Goal: Task Accomplishment & Management: Manage account settings

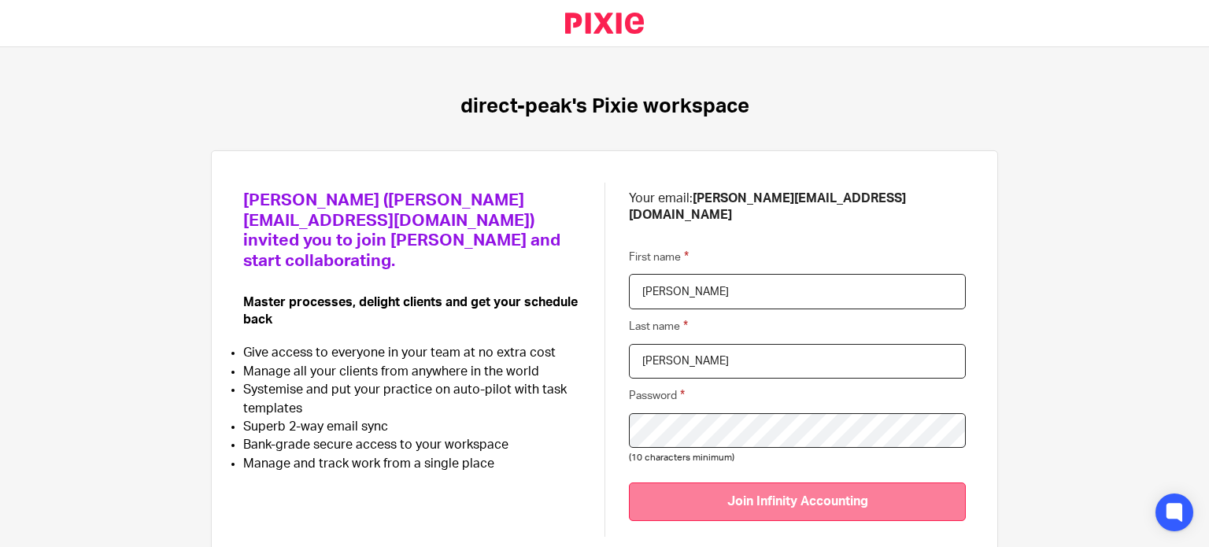
click at [857, 490] on input "Join Infinity Accounting" at bounding box center [797, 502] width 337 height 39
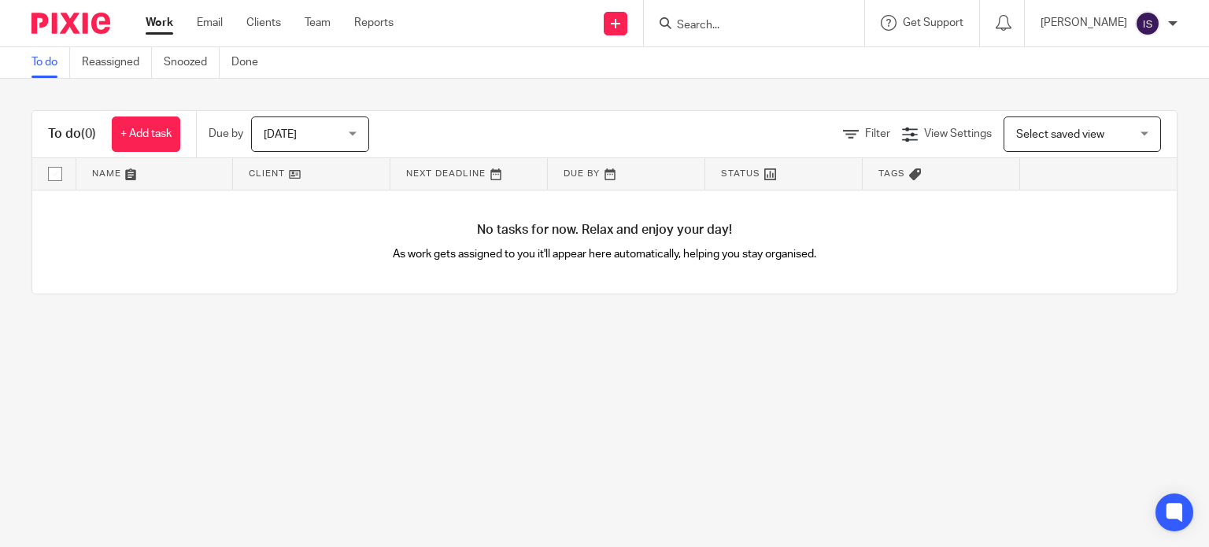
click at [350, 138] on div "Today Today" at bounding box center [310, 134] width 118 height 35
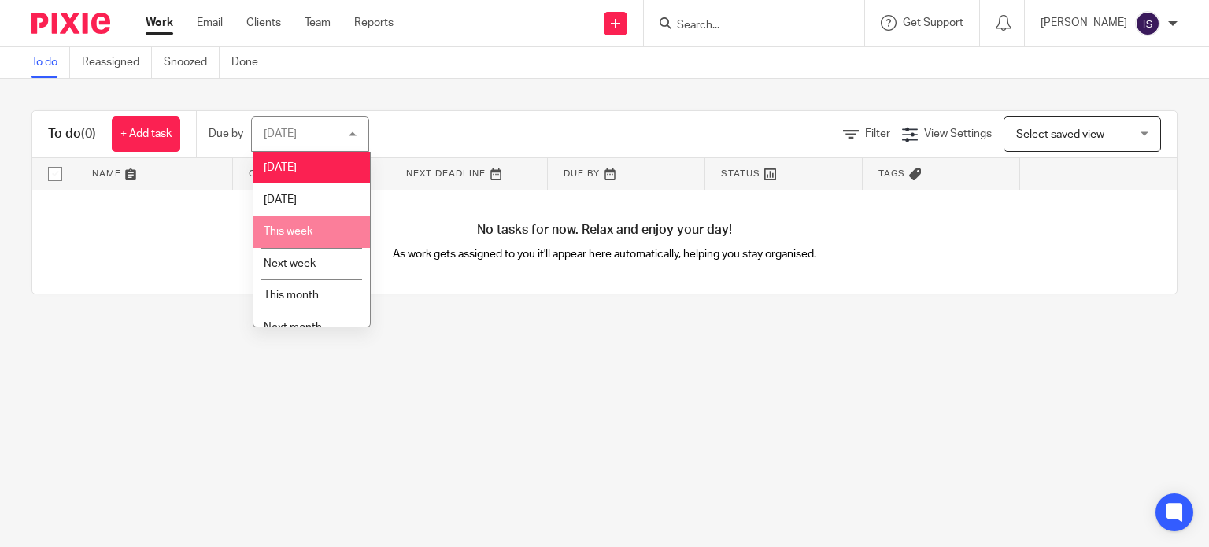
scroll to position [50, 0]
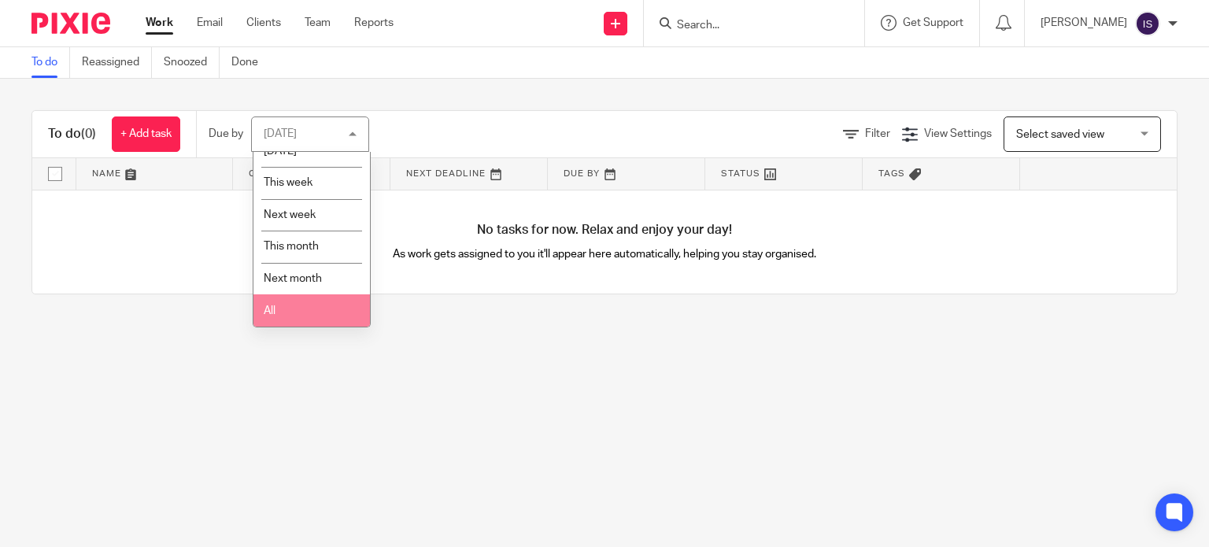
click at [318, 322] on li "All" at bounding box center [312, 310] width 117 height 32
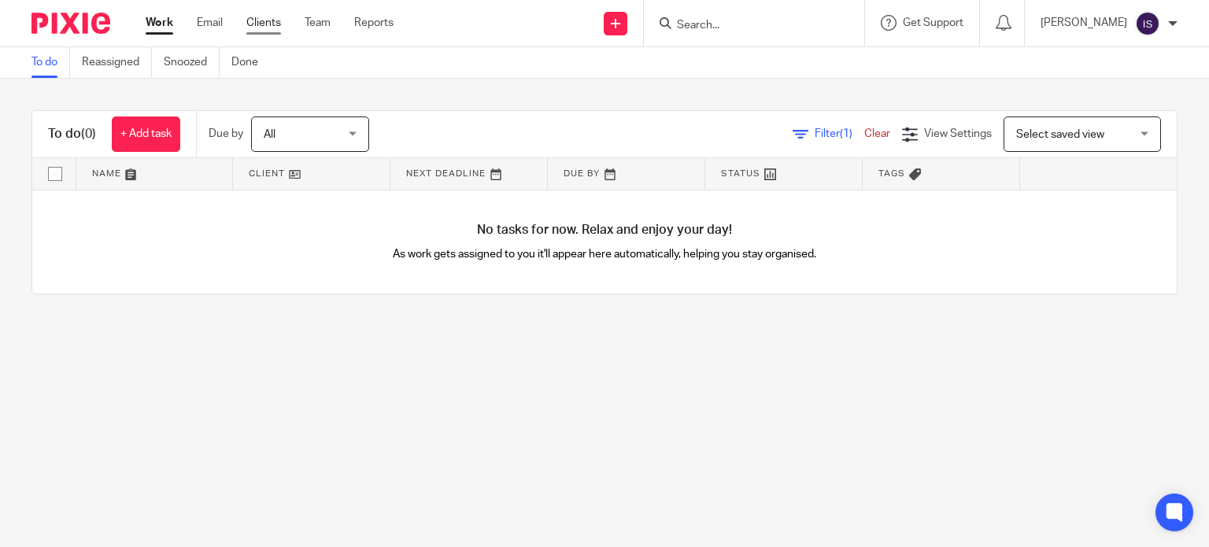
click at [263, 18] on link "Clients" at bounding box center [263, 23] width 35 height 16
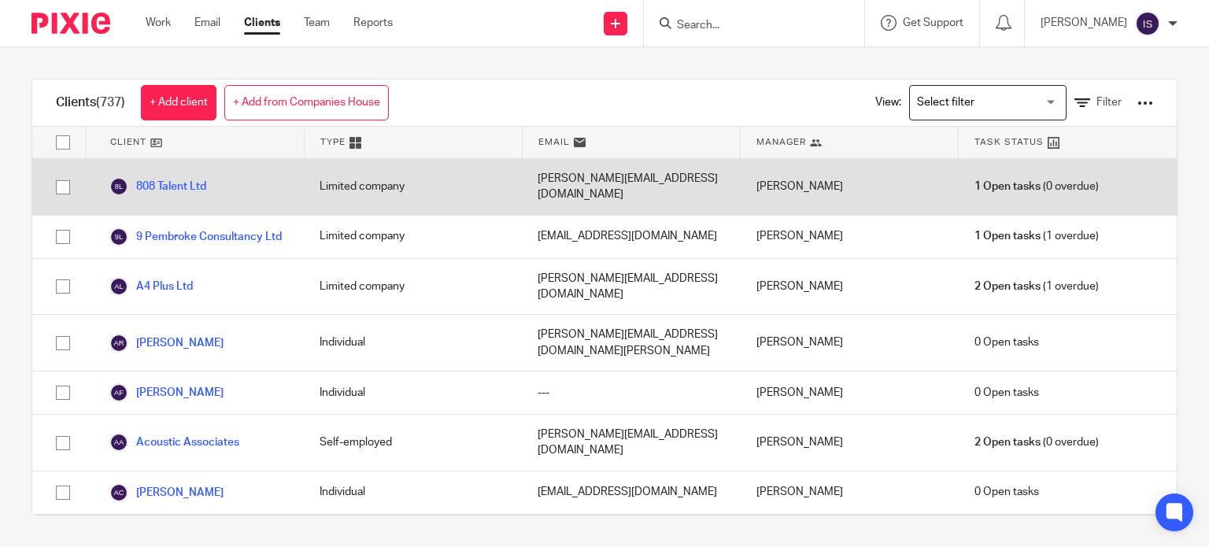
click at [231, 176] on div "808 Talent Ltd" at bounding box center [195, 187] width 218 height 56
click at [183, 178] on link "808 Talent Ltd" at bounding box center [157, 186] width 97 height 19
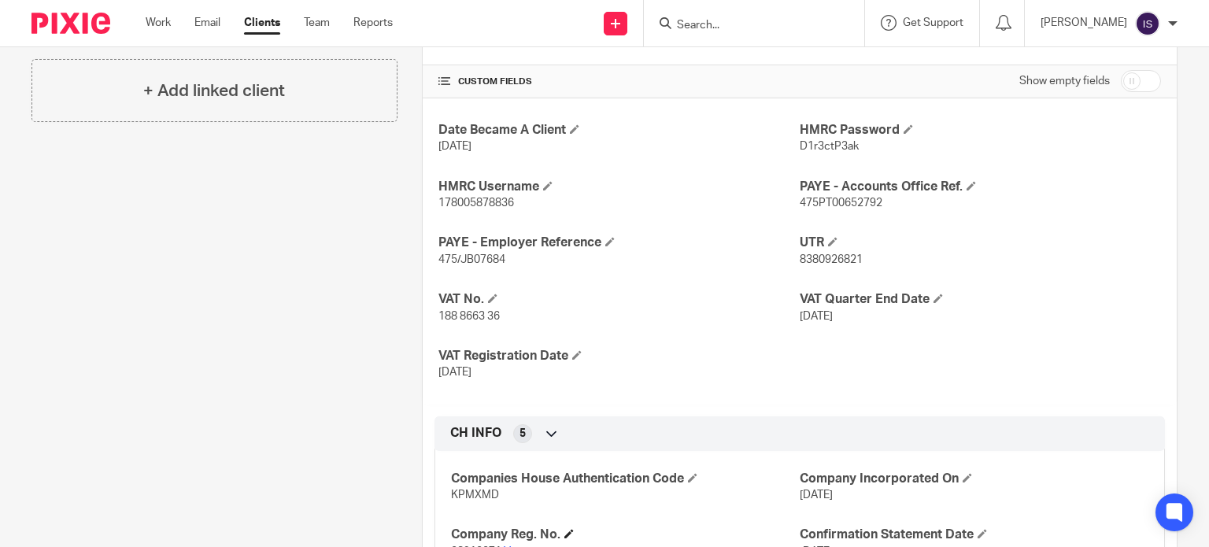
scroll to position [466, 0]
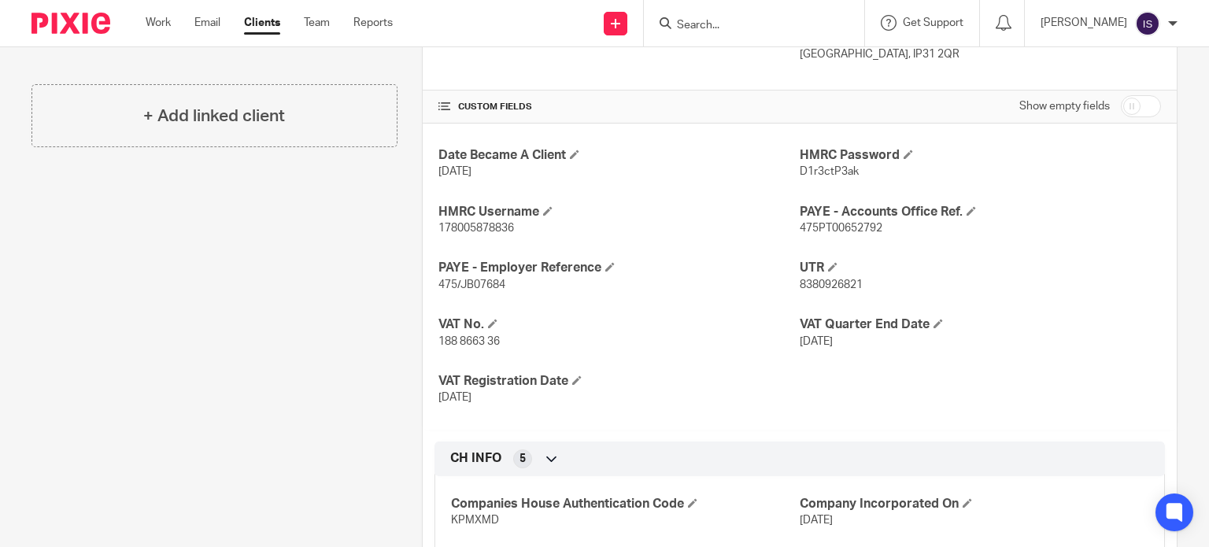
click at [1125, 105] on input "checkbox" at bounding box center [1141, 106] width 40 height 22
checkbox input "true"
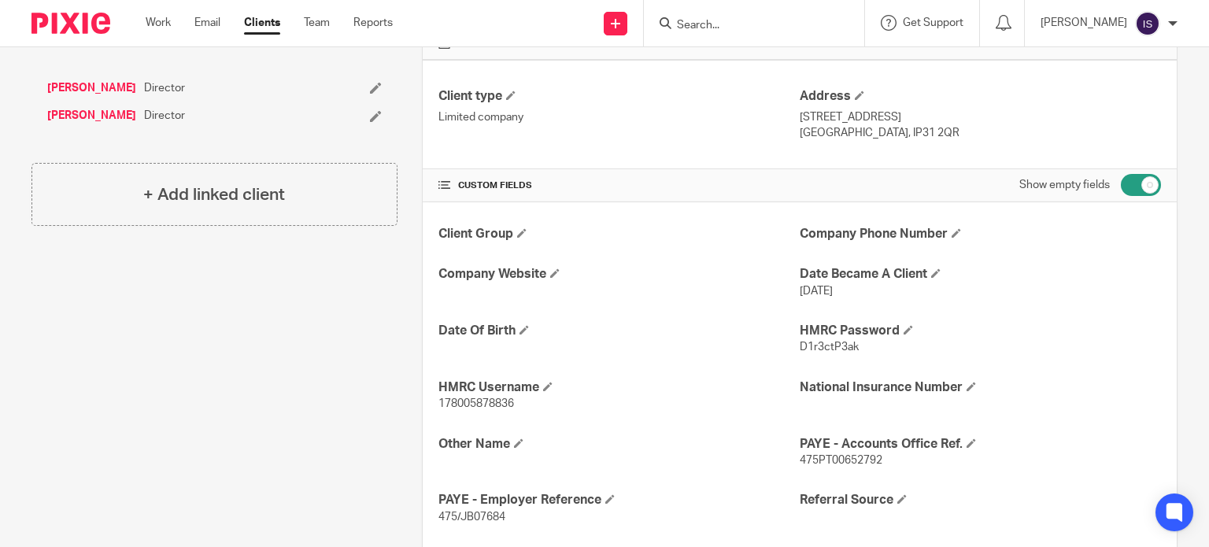
scroll to position [230, 0]
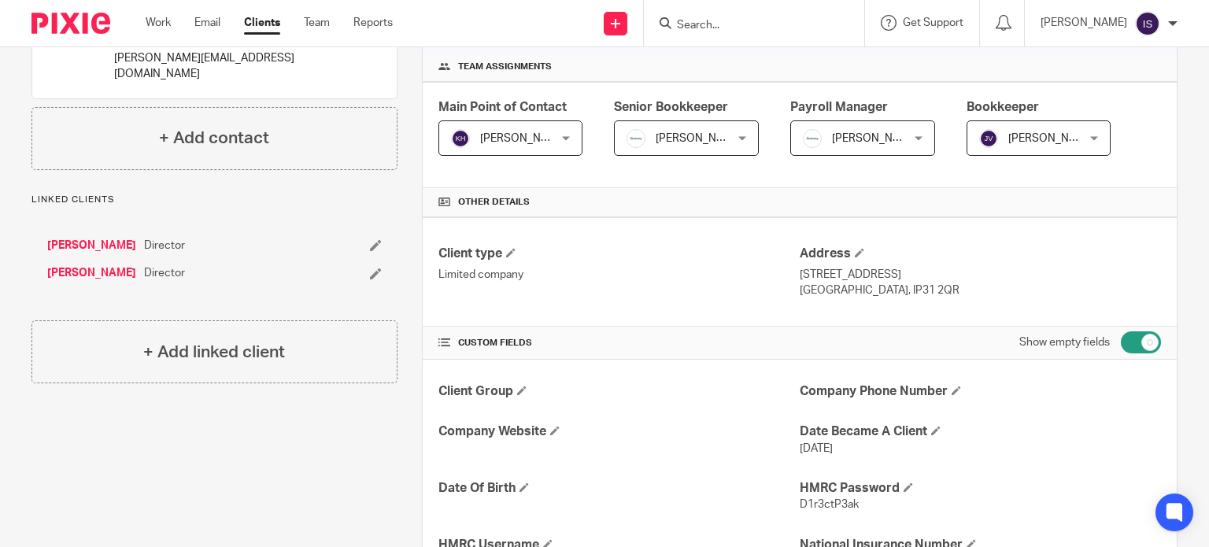
click at [84, 238] on link "Sarah Swanton" at bounding box center [91, 246] width 89 height 16
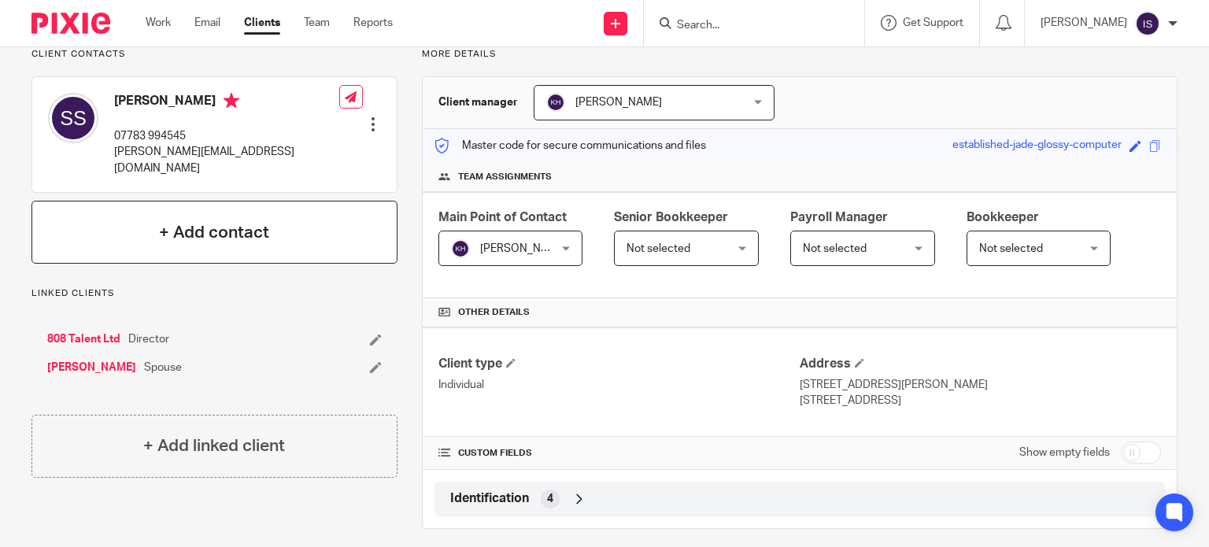
scroll to position [131, 0]
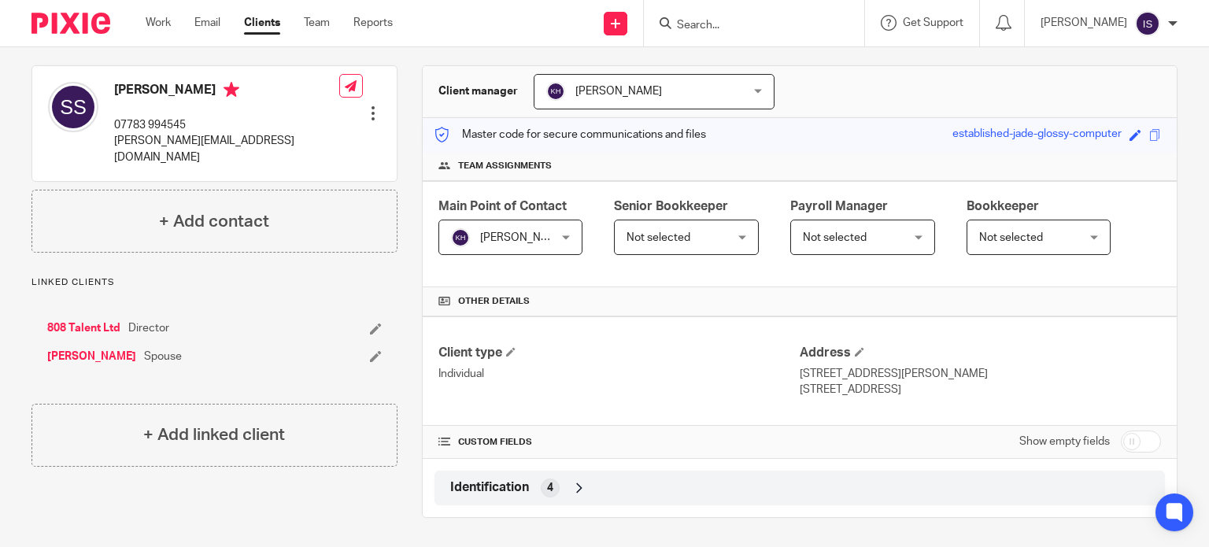
click at [583, 490] on icon at bounding box center [580, 488] width 16 height 16
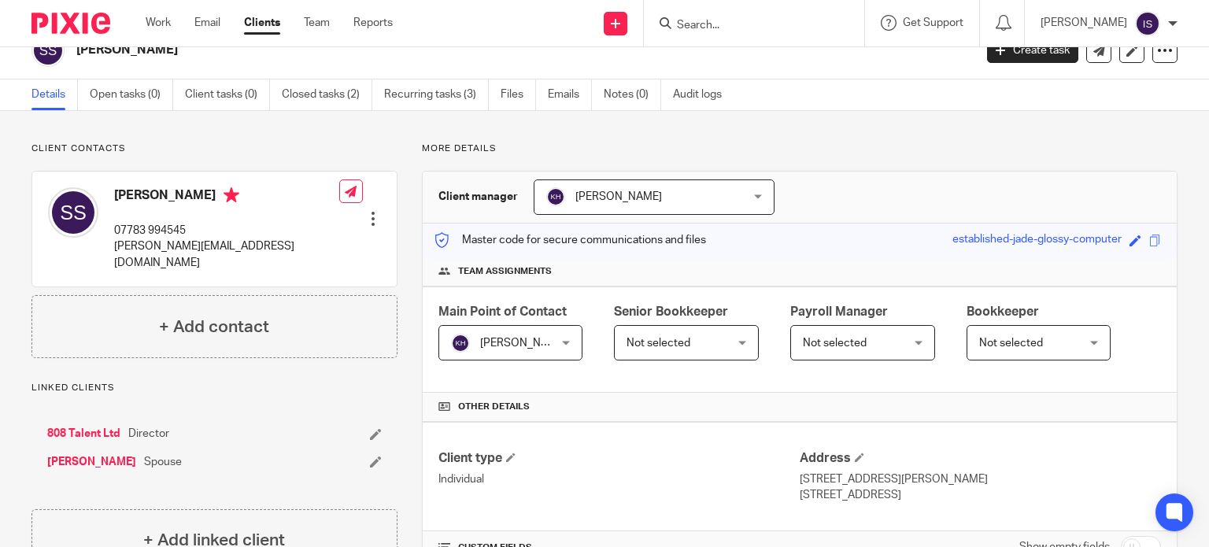
scroll to position [0, 0]
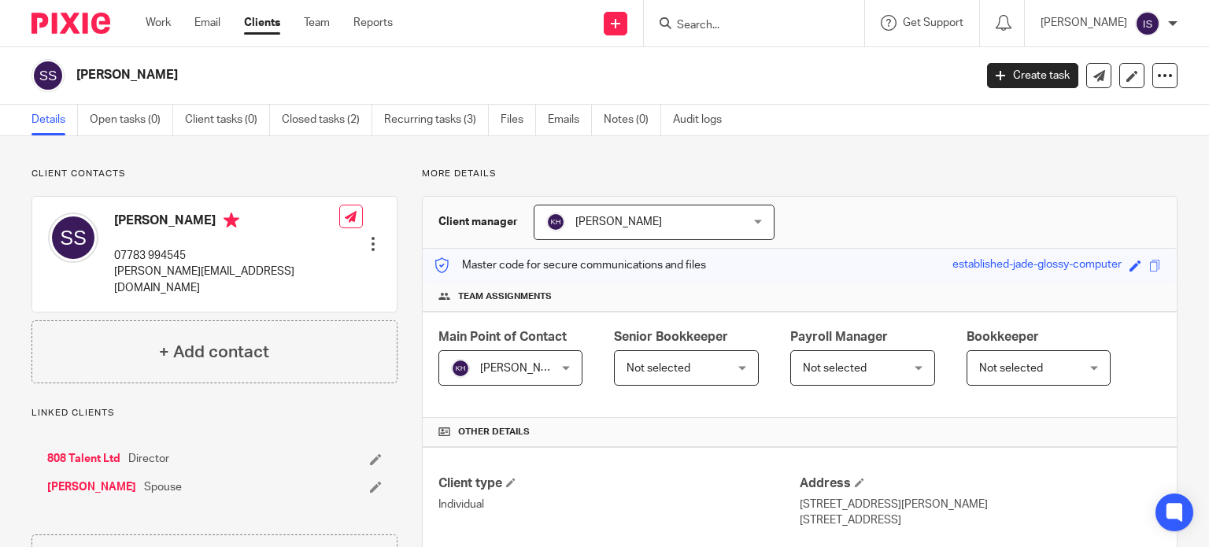
click at [82, 451] on link "808 Talent Ltd" at bounding box center [83, 459] width 73 height 16
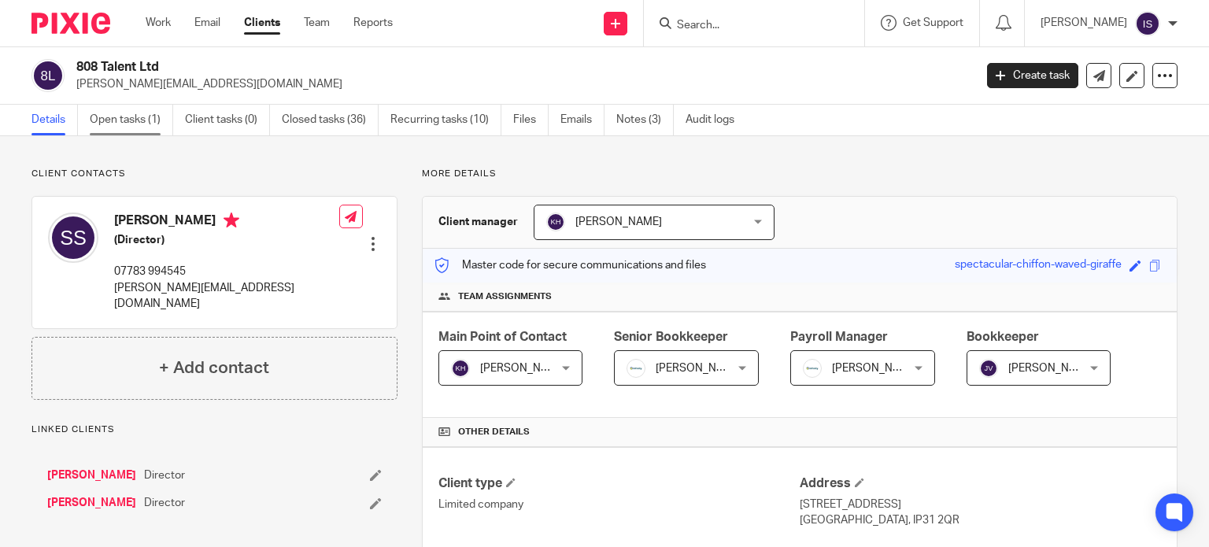
click at [158, 135] on link "Open tasks (1)" at bounding box center [131, 120] width 83 height 31
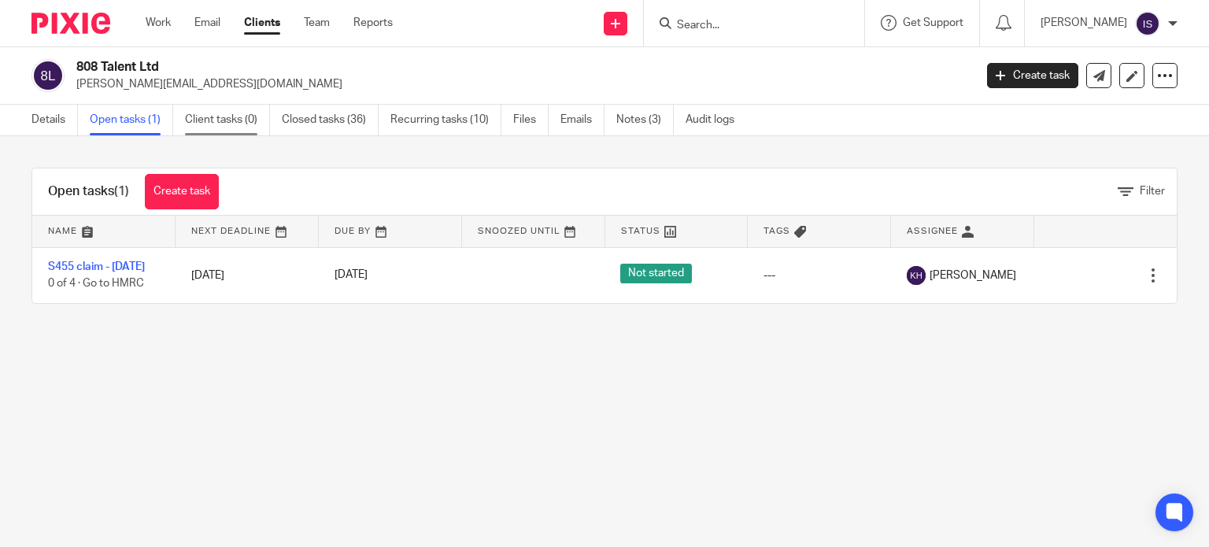
click at [268, 128] on link "Client tasks (0)" at bounding box center [227, 120] width 85 height 31
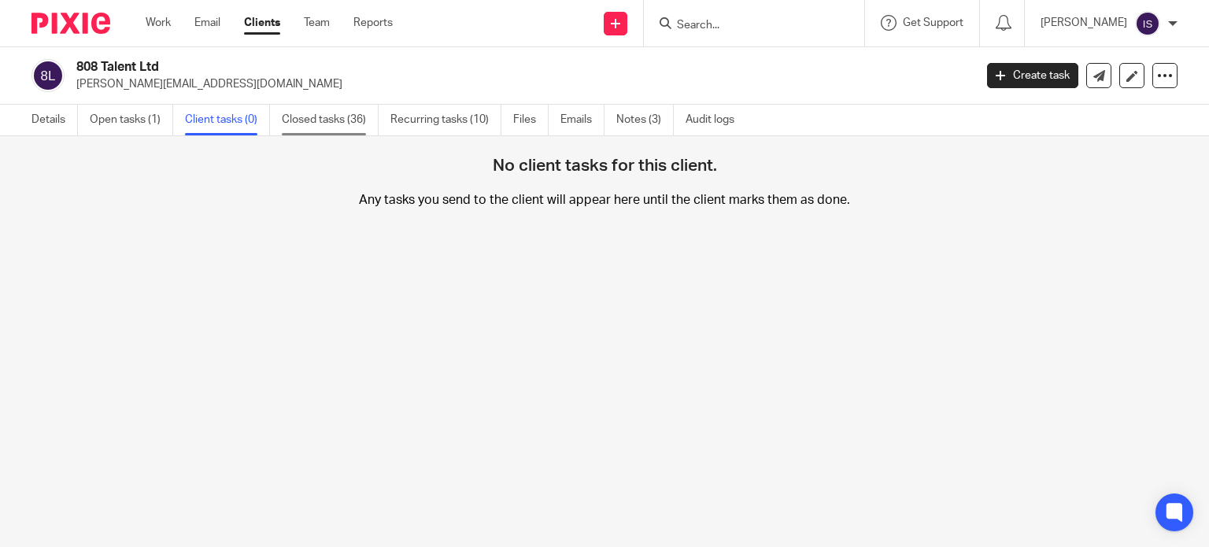
click at [314, 122] on link "Closed tasks (36)" at bounding box center [330, 120] width 97 height 31
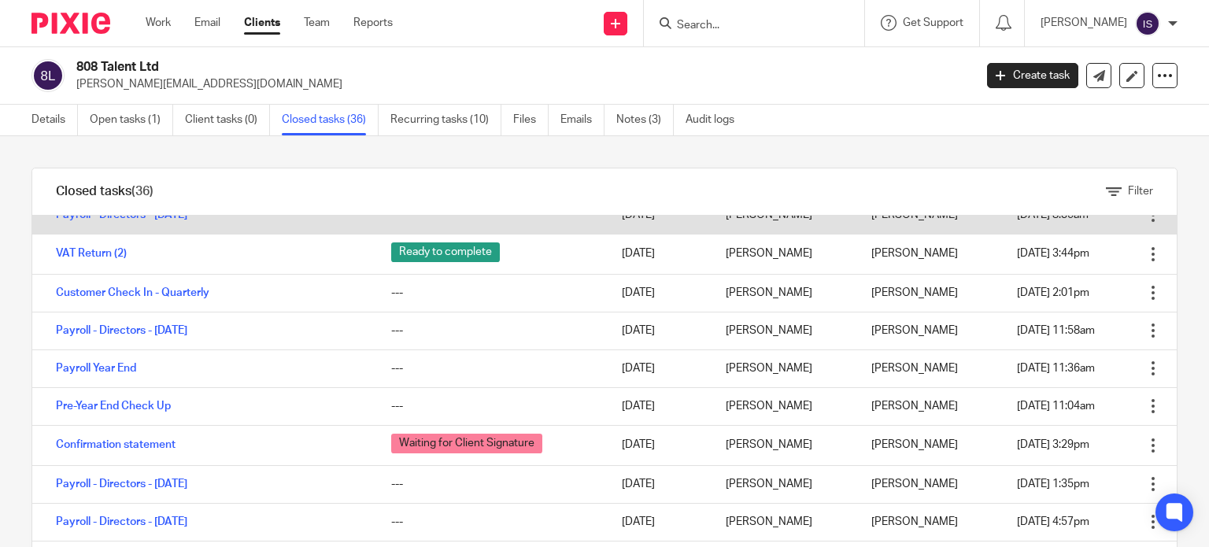
scroll to position [315, 0]
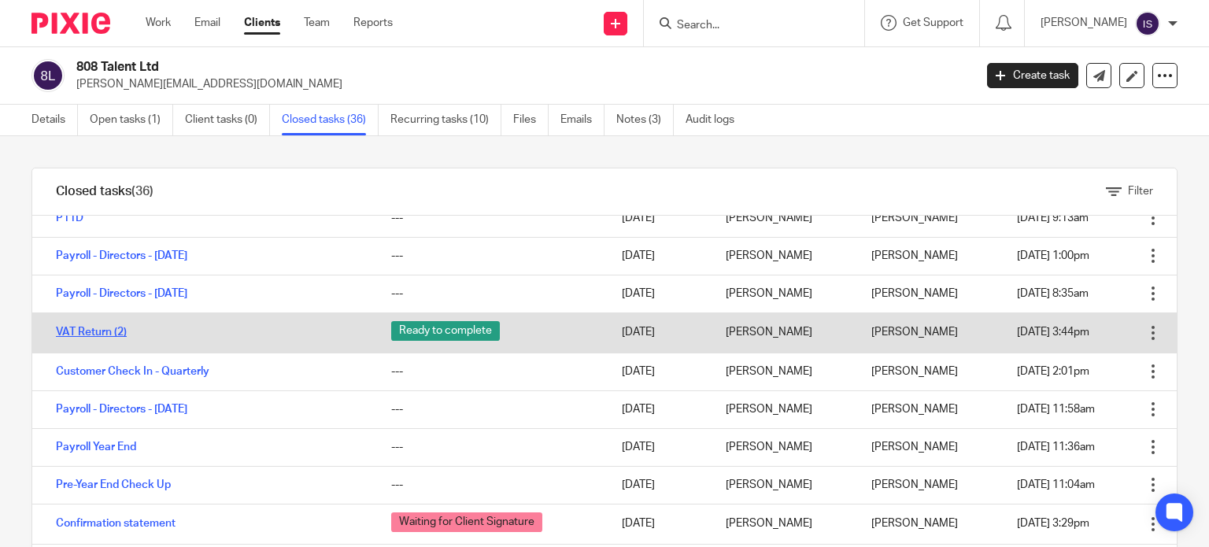
click at [76, 327] on link "VAT Return (2)" at bounding box center [91, 332] width 71 height 11
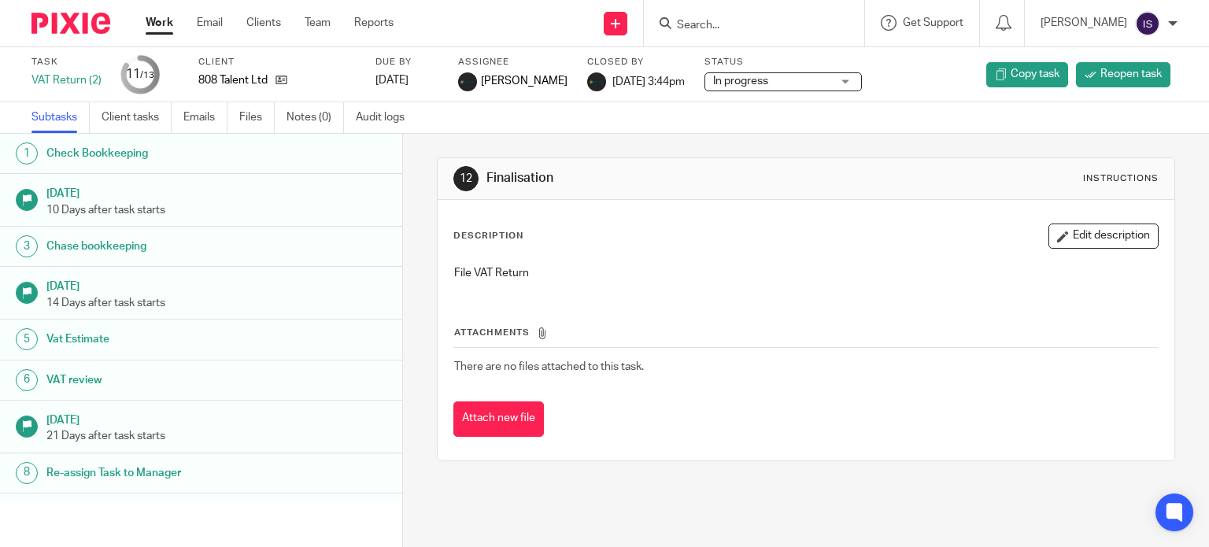
click at [130, 157] on h1 "Check Bookkeeping" at bounding box center [159, 154] width 227 height 24
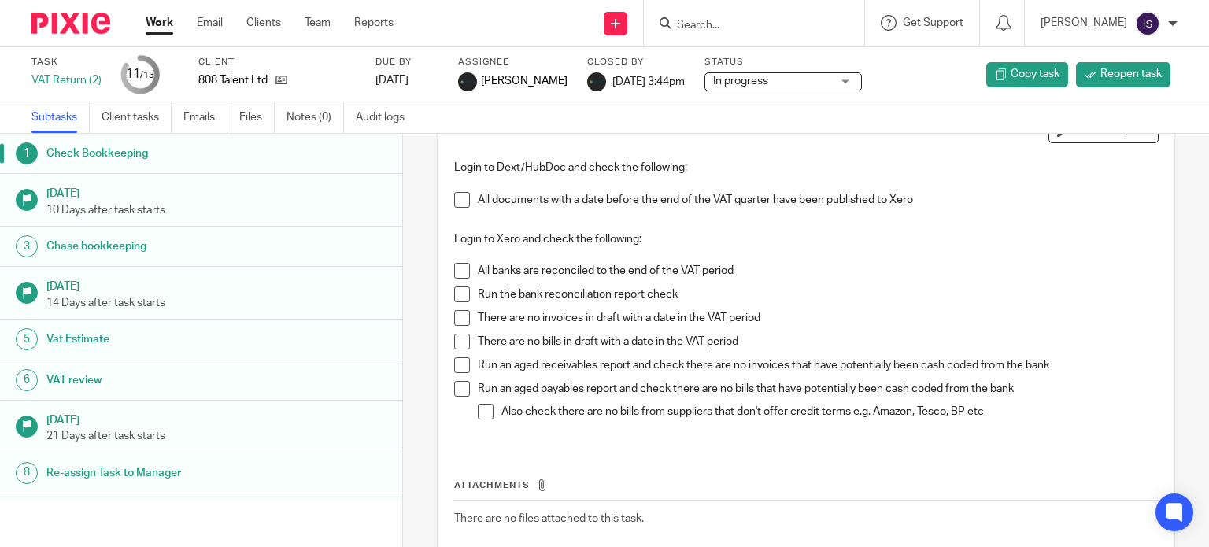
scroll to position [79, 0]
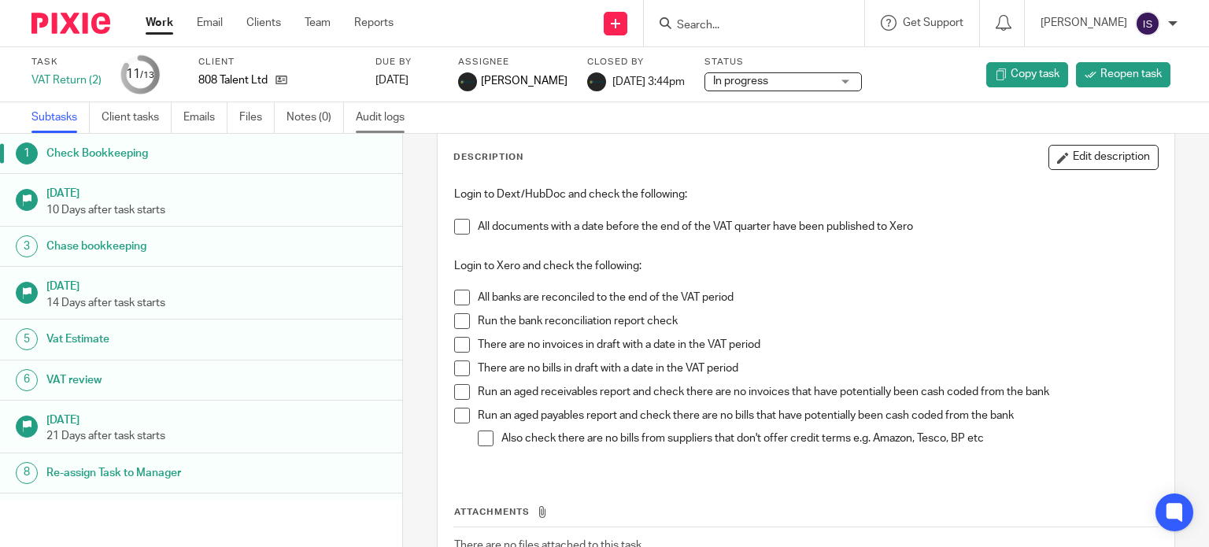
click at [378, 125] on link "Audit logs" at bounding box center [386, 117] width 61 height 31
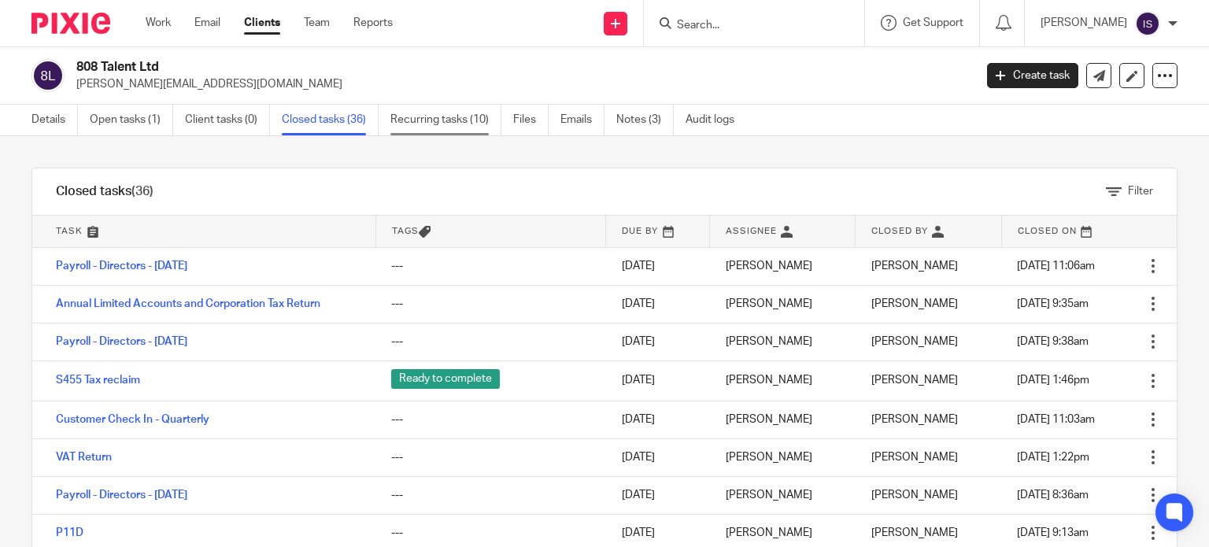
click at [468, 119] on link "Recurring tasks (10)" at bounding box center [446, 120] width 111 height 31
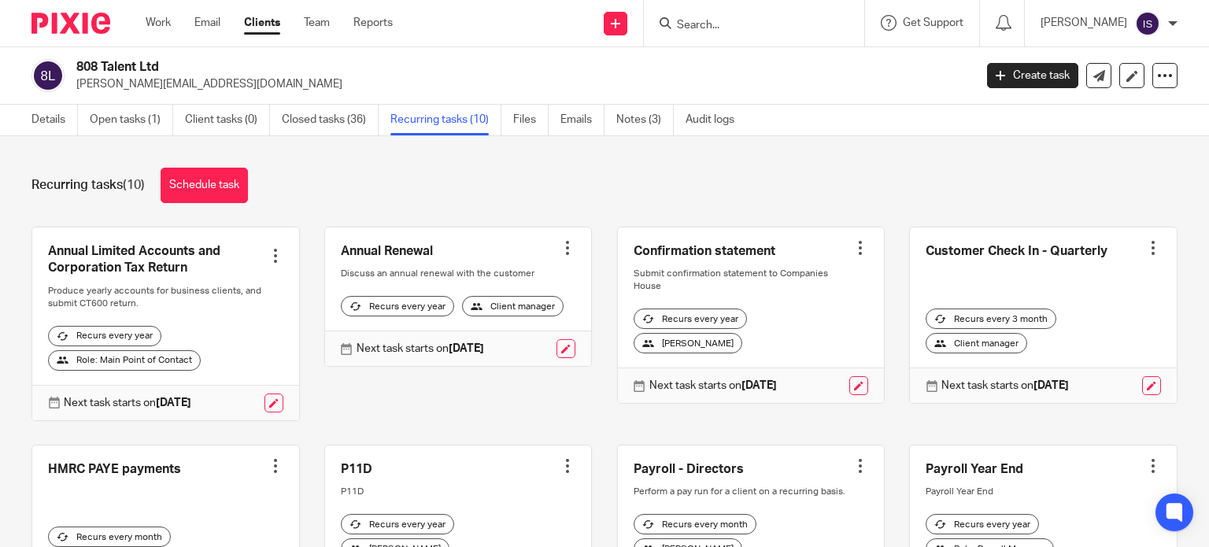
scroll to position [79, 0]
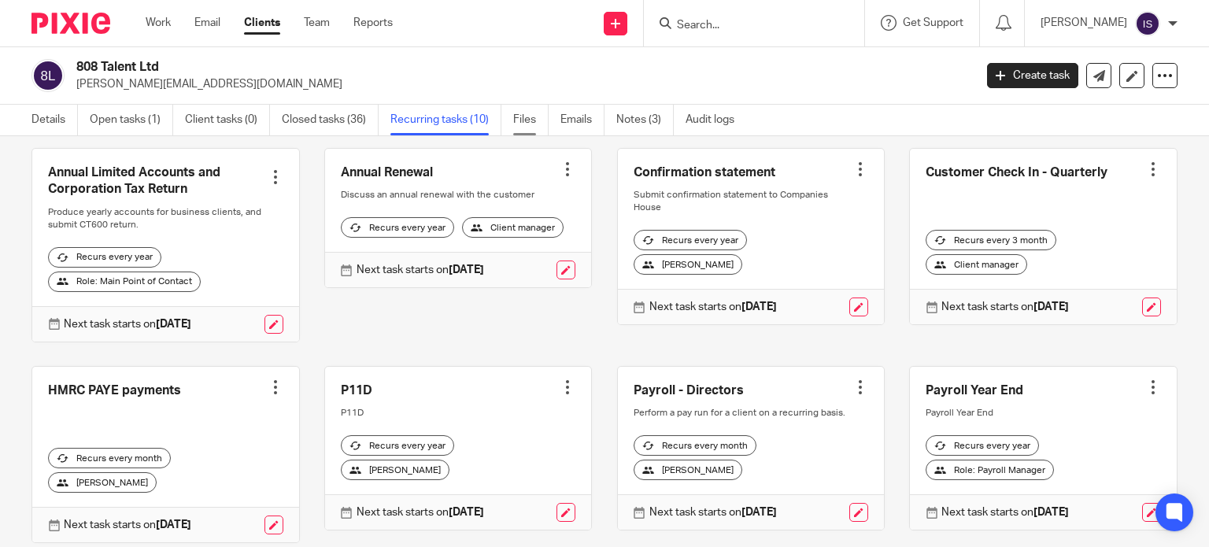
click at [523, 128] on link "Files" at bounding box center [530, 120] width 35 height 31
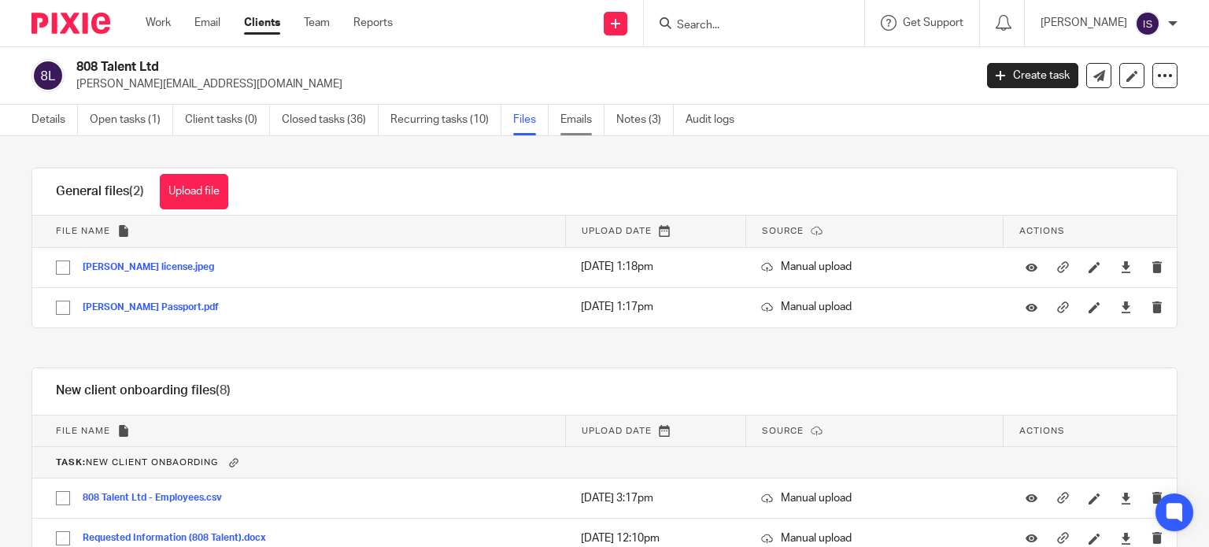
click at [572, 128] on link "Emails" at bounding box center [583, 120] width 44 height 31
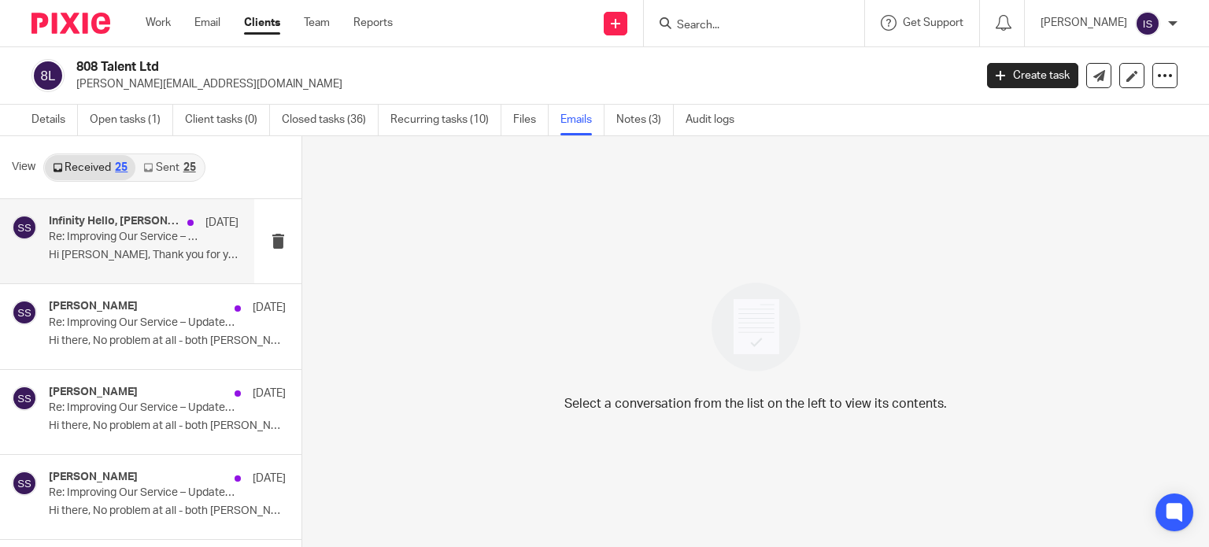
click at [109, 257] on p "Hi [PERSON_NAME], Thank you for your kind words. ..." at bounding box center [144, 255] width 190 height 13
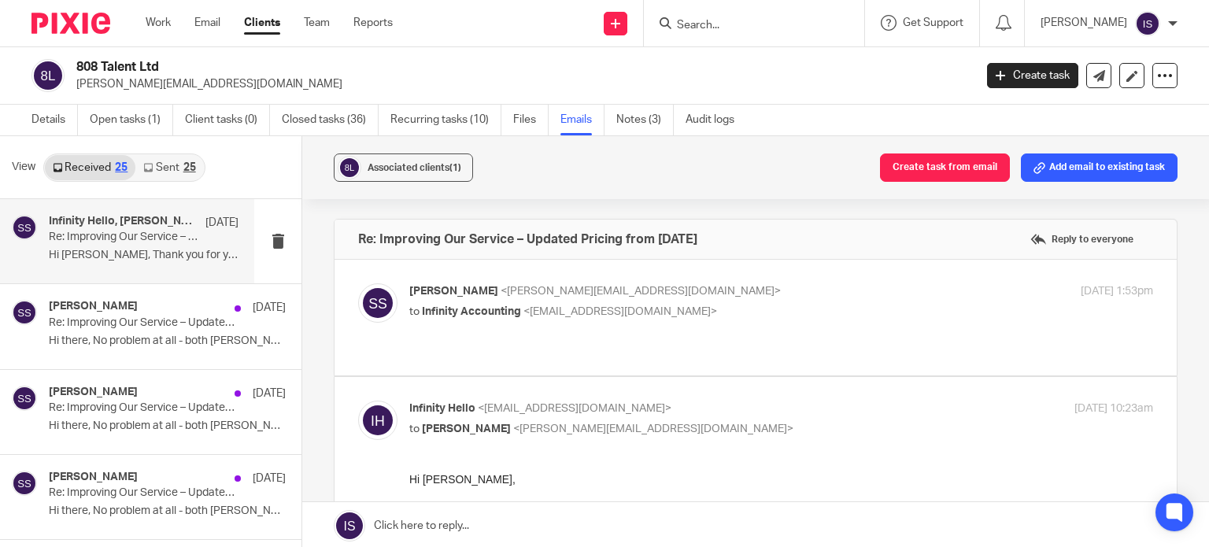
click at [763, 316] on p "to Infinity Accounting <hello@infinity-accounting.co.uk>" at bounding box center [657, 312] width 496 height 17
checkbox input "true"
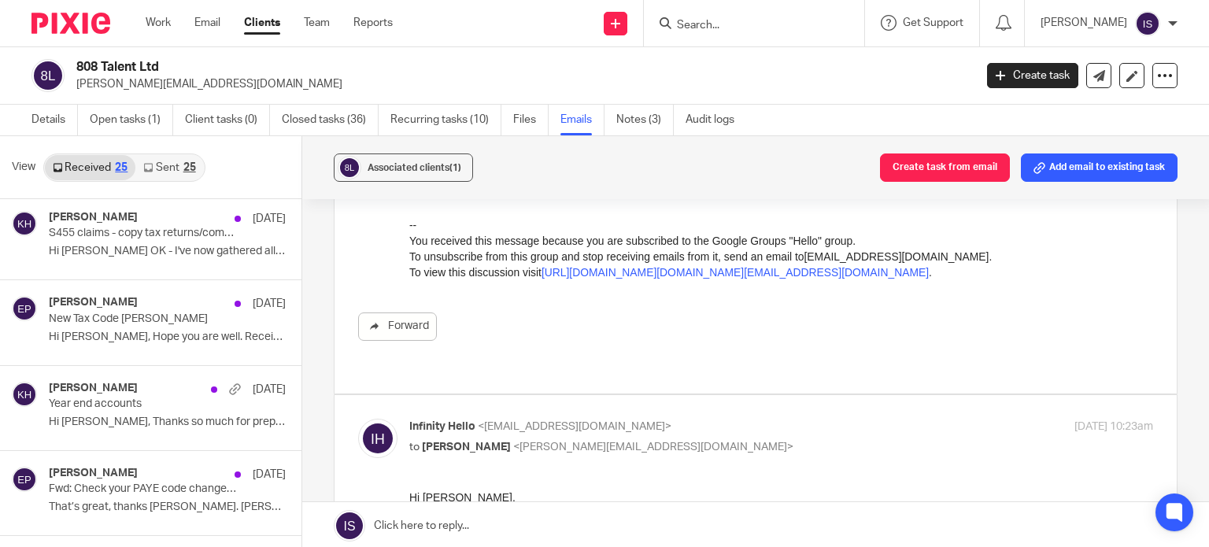
scroll to position [709, 0]
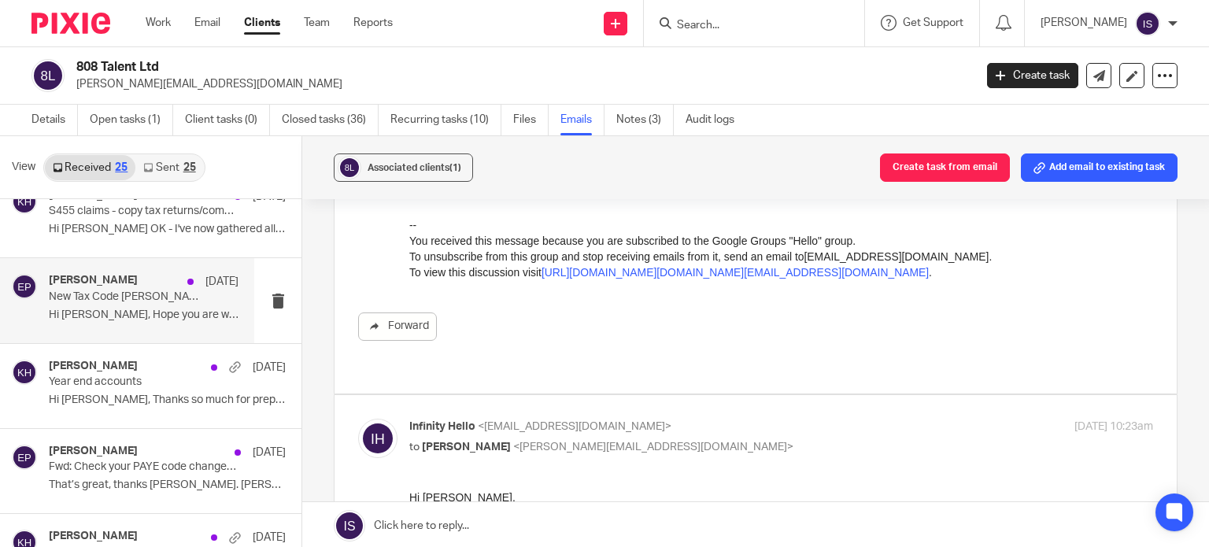
click at [157, 339] on div "Eve Parker 22 Jul New Tax Code Sarah Swanton Hi Eve, Hope you are well. Receive…" at bounding box center [127, 300] width 254 height 84
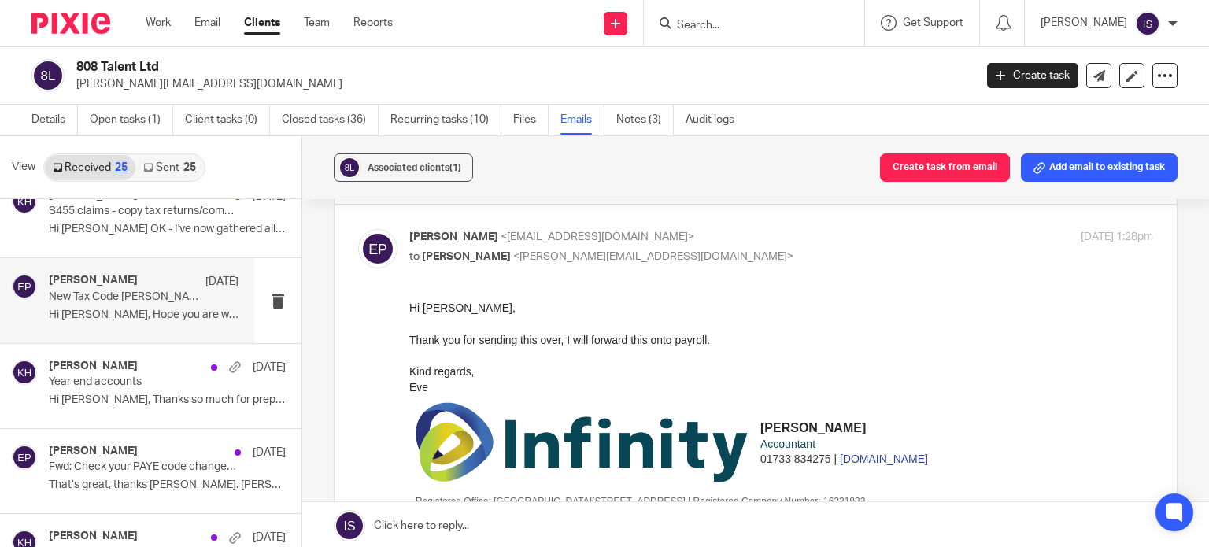
scroll to position [157, 0]
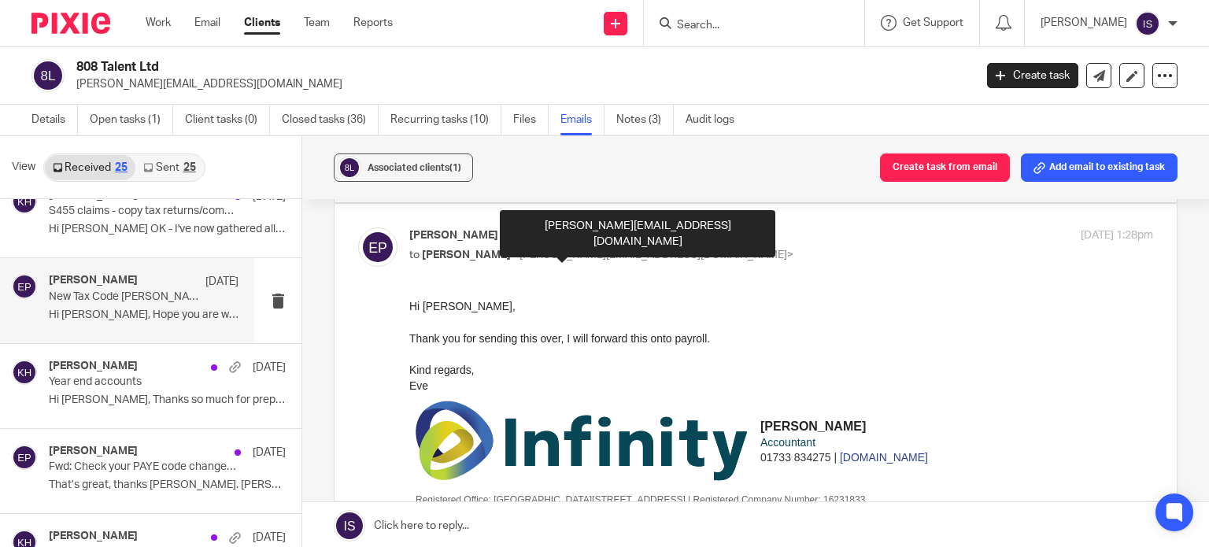
click at [806, 331] on div "Thank you for sending this over, I will forward this onto payroll." at bounding box center [781, 338] width 744 height 16
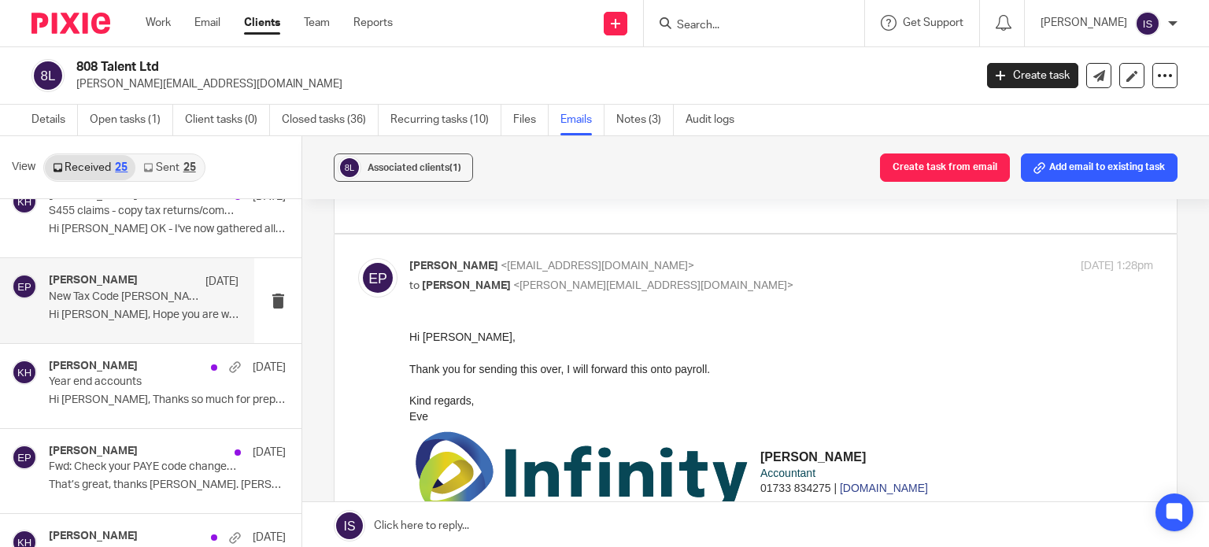
scroll to position [79, 0]
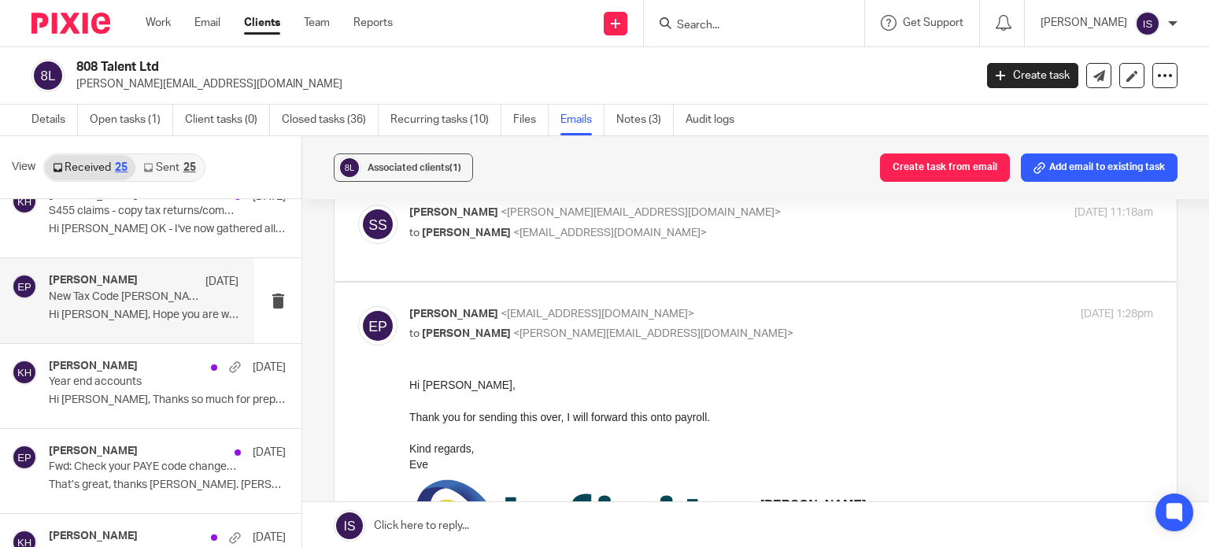
click at [461, 270] on label at bounding box center [756, 231] width 842 height 100
click at [358, 205] on input "checkbox" at bounding box center [357, 204] width 1 height 1
checkbox input "true"
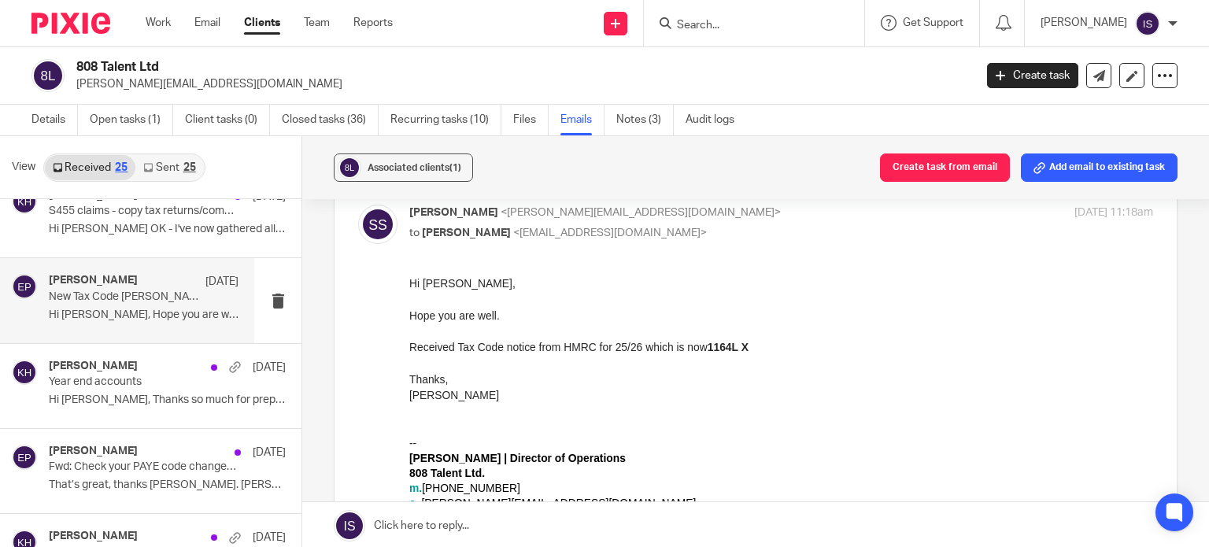
scroll to position [0, 0]
click at [631, 123] on link "Notes (3)" at bounding box center [644, 120] width 57 height 31
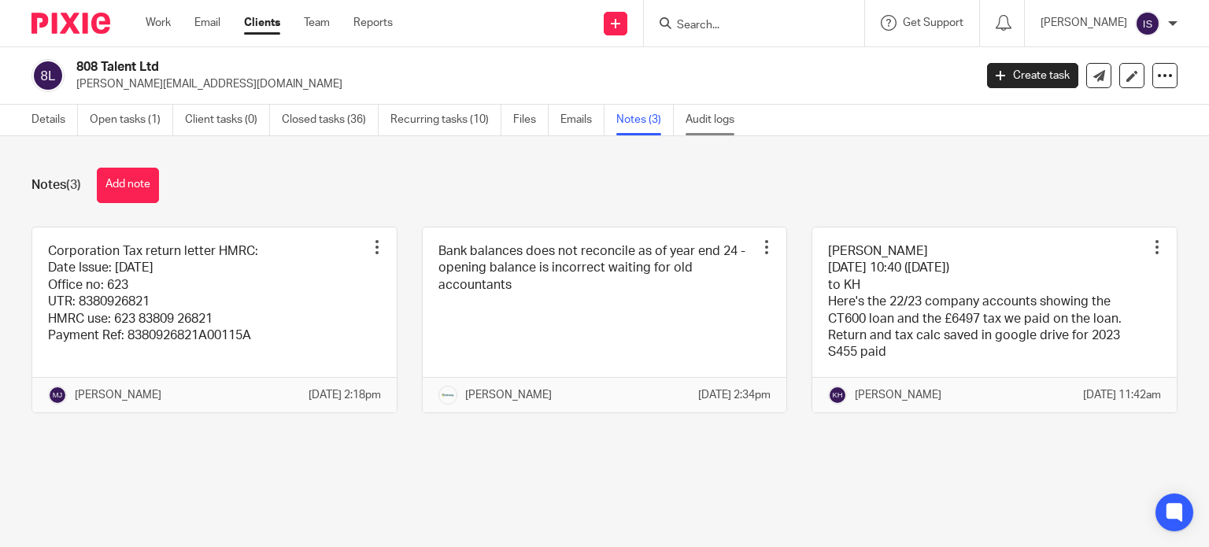
click at [734, 131] on link "Audit logs" at bounding box center [716, 120] width 61 height 31
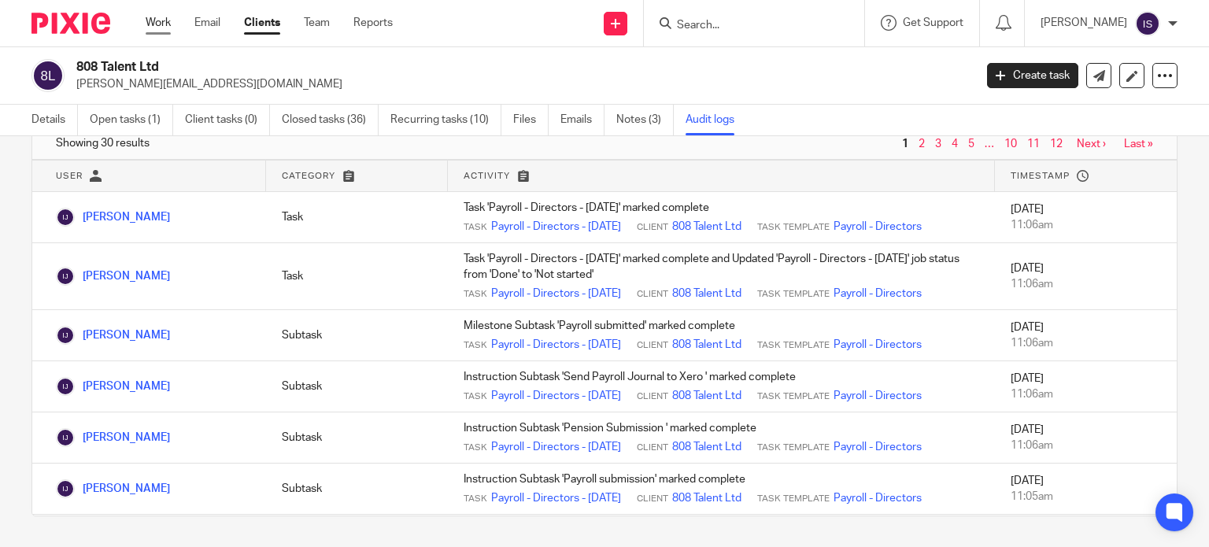
click at [154, 22] on link "Work" at bounding box center [158, 23] width 25 height 16
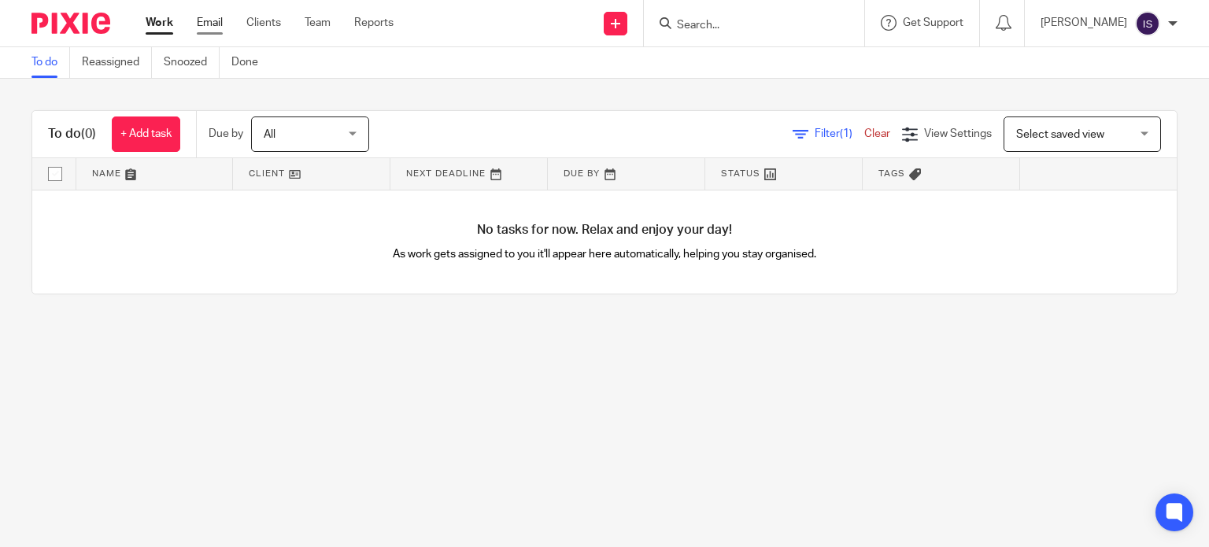
click at [208, 20] on link "Email" at bounding box center [210, 23] width 26 height 16
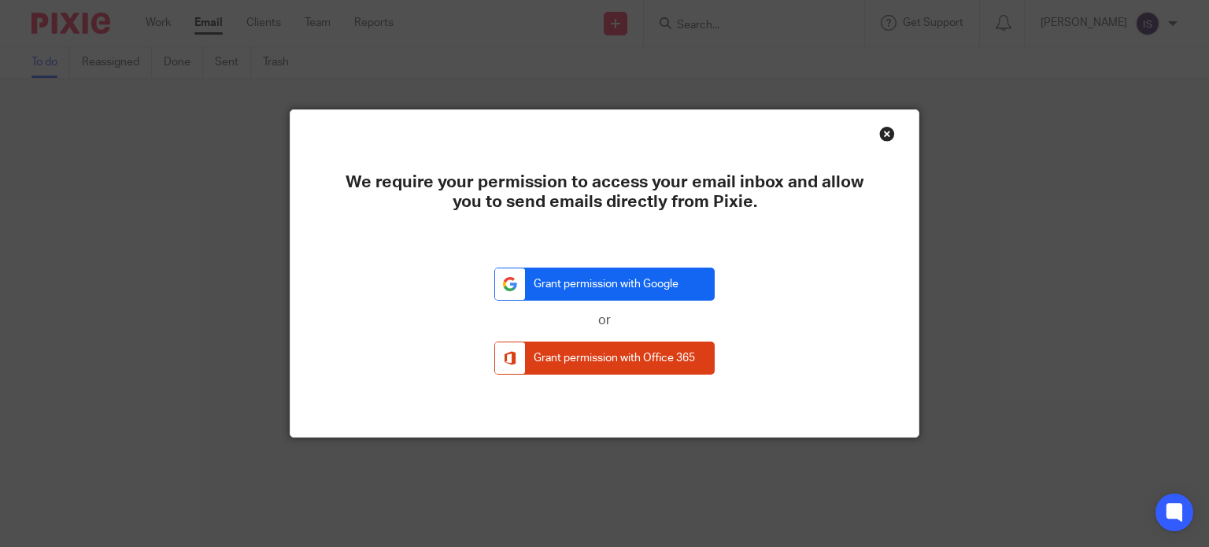
click at [587, 279] on link "Grant permission with Google" at bounding box center [604, 285] width 220 height 34
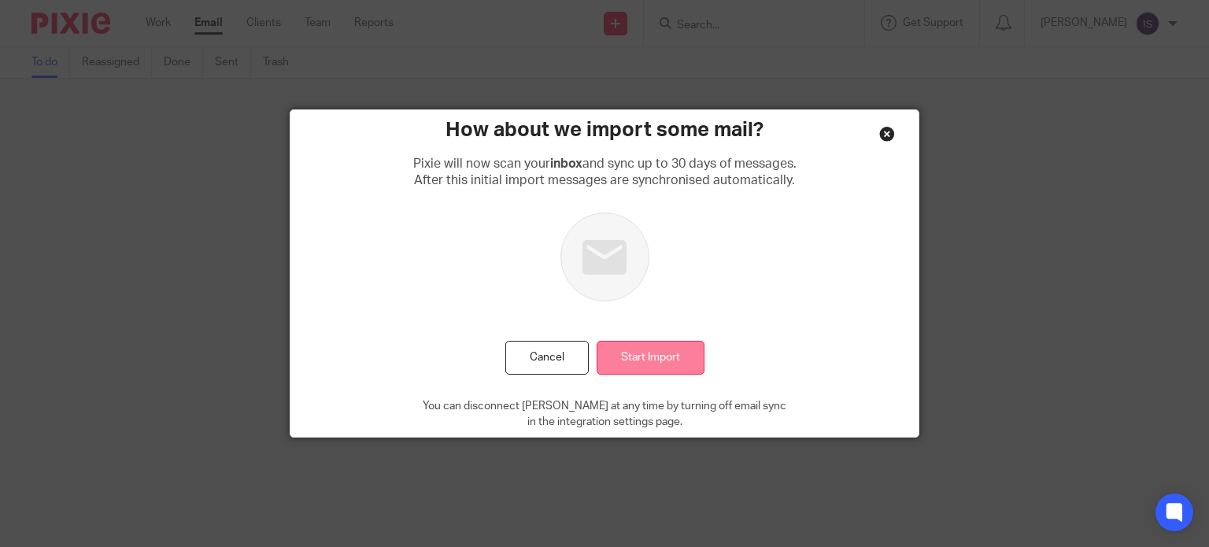
click at [675, 357] on input "Start Import" at bounding box center [651, 358] width 108 height 34
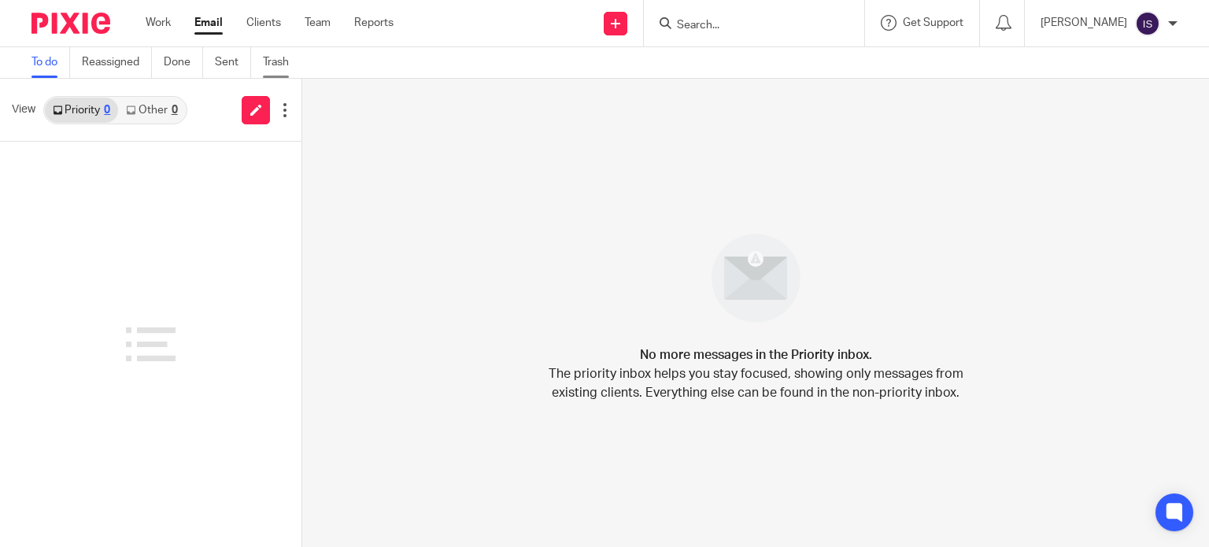
click at [265, 65] on link "Trash" at bounding box center [282, 62] width 38 height 31
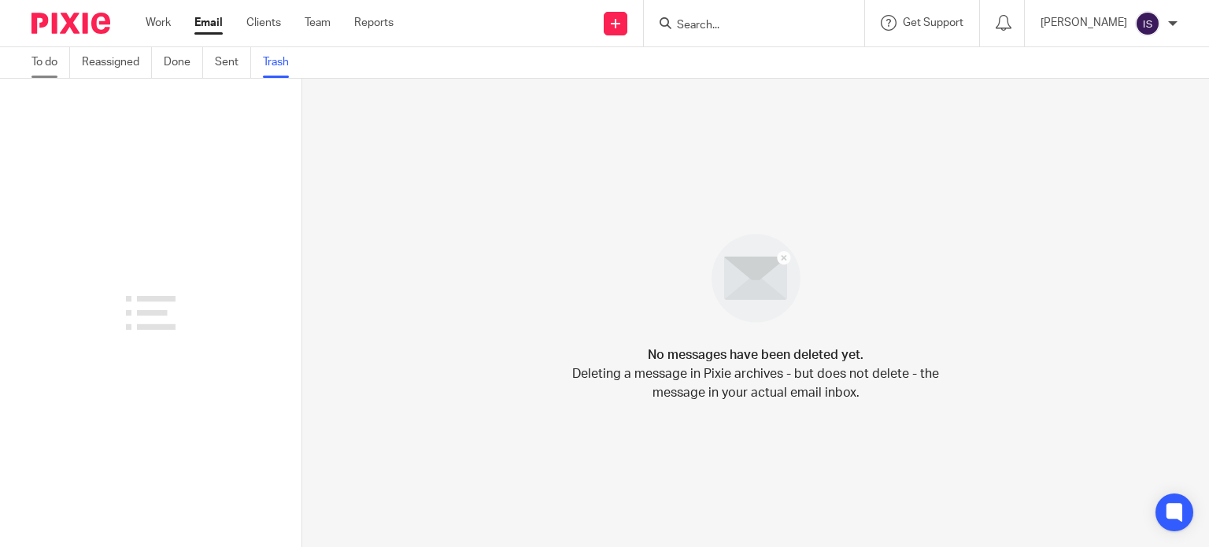
click at [42, 65] on link "To do" at bounding box center [50, 62] width 39 height 31
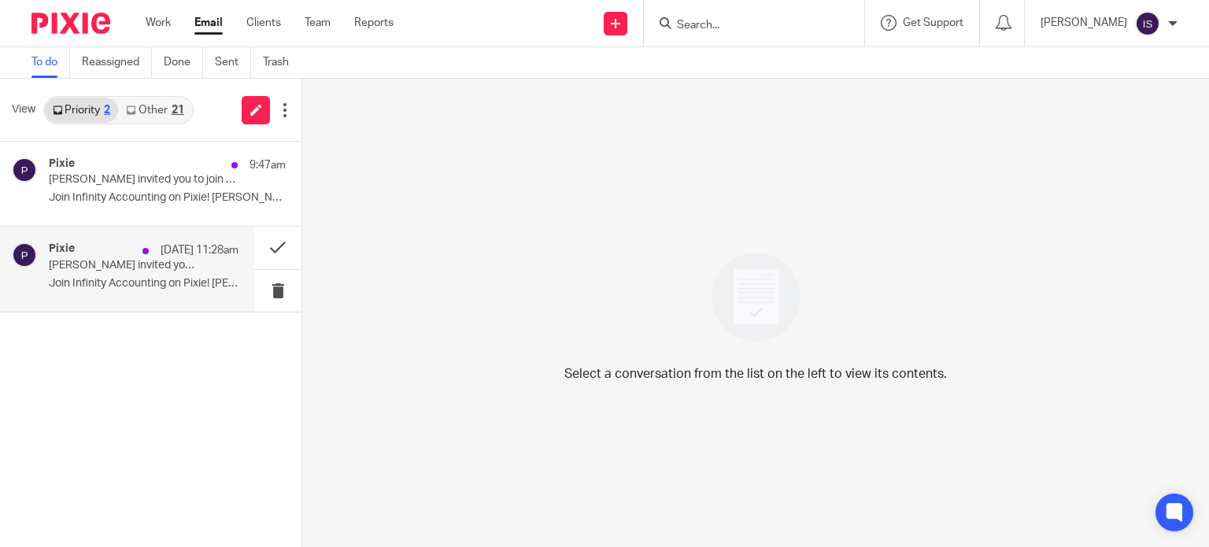
click at [145, 259] on p "[PERSON_NAME] invited you to join them on Pixie" at bounding box center [125, 265] width 152 height 13
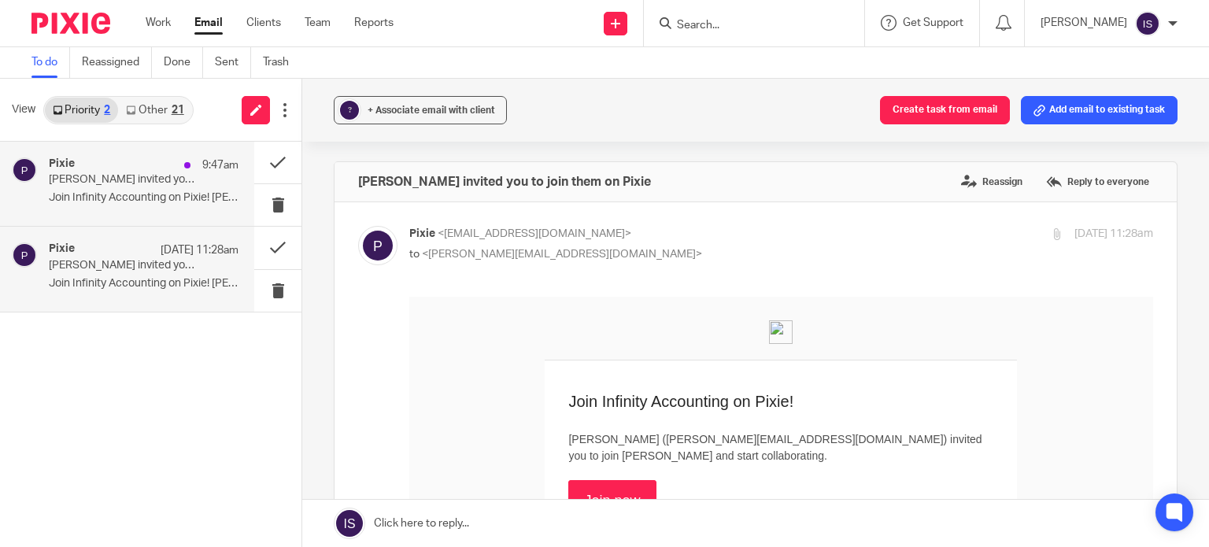
click at [103, 203] on p "Join Infinity Accounting on Pixie! [PERSON_NAME]..." at bounding box center [144, 197] width 190 height 13
